Goal: Transaction & Acquisition: Book appointment/travel/reservation

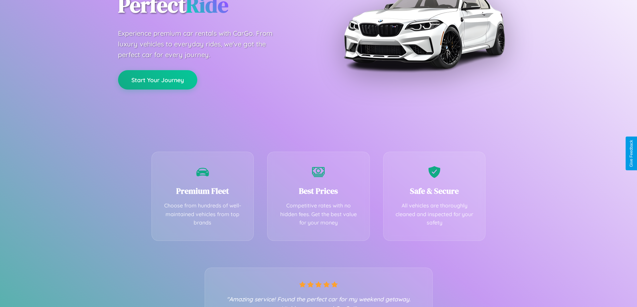
scroll to position [132, 0]
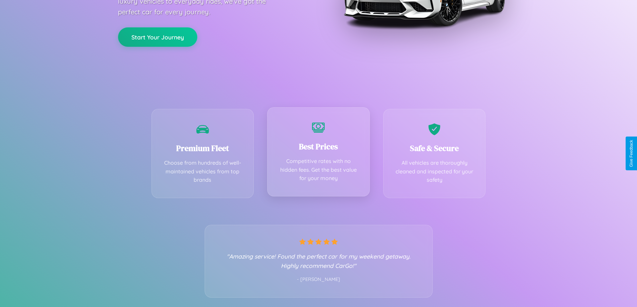
click at [318, 153] on div "Best Prices Competitive rates with no hidden fees. Get the best value for your …" at bounding box center [318, 151] width 103 height 89
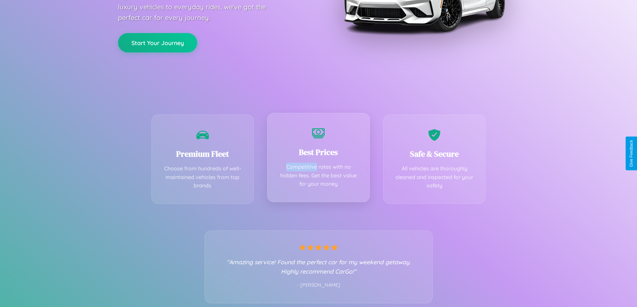
scroll to position [0, 0]
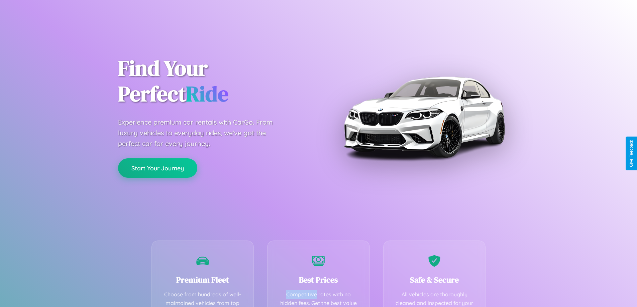
click at [157, 168] on button "Start Your Journey" at bounding box center [157, 167] width 79 height 19
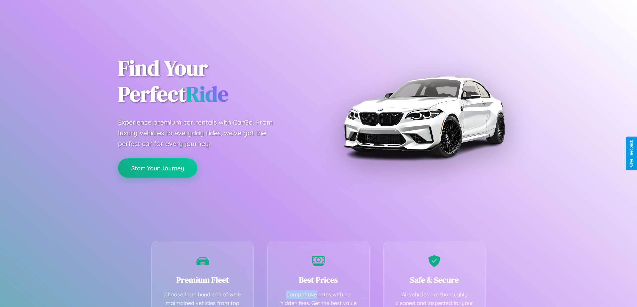
click at [157, 168] on button "Start Your Journey" at bounding box center [157, 167] width 79 height 19
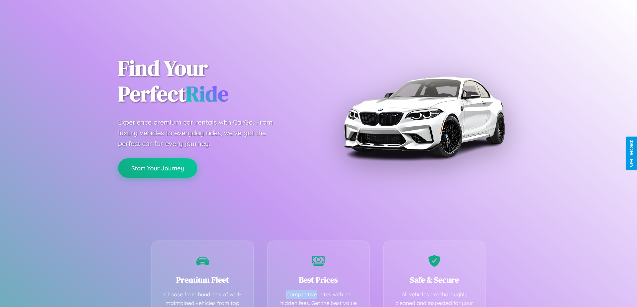
click at [157, 168] on button "Start Your Journey" at bounding box center [157, 167] width 79 height 19
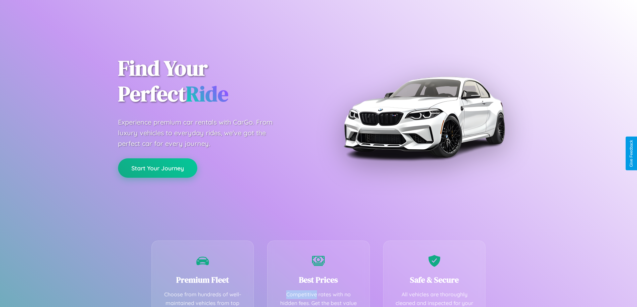
click at [157, 168] on button "Start Your Journey" at bounding box center [157, 167] width 79 height 19
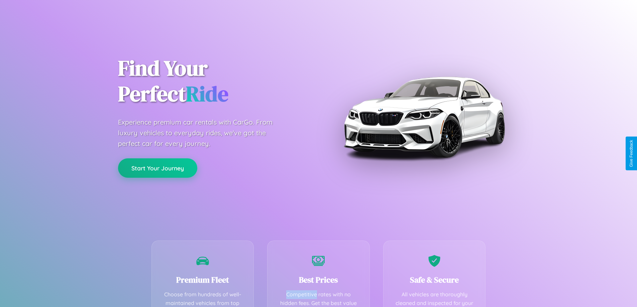
click at [157, 168] on button "Start Your Journey" at bounding box center [157, 167] width 79 height 19
